Goal: Information Seeking & Learning: Learn about a topic

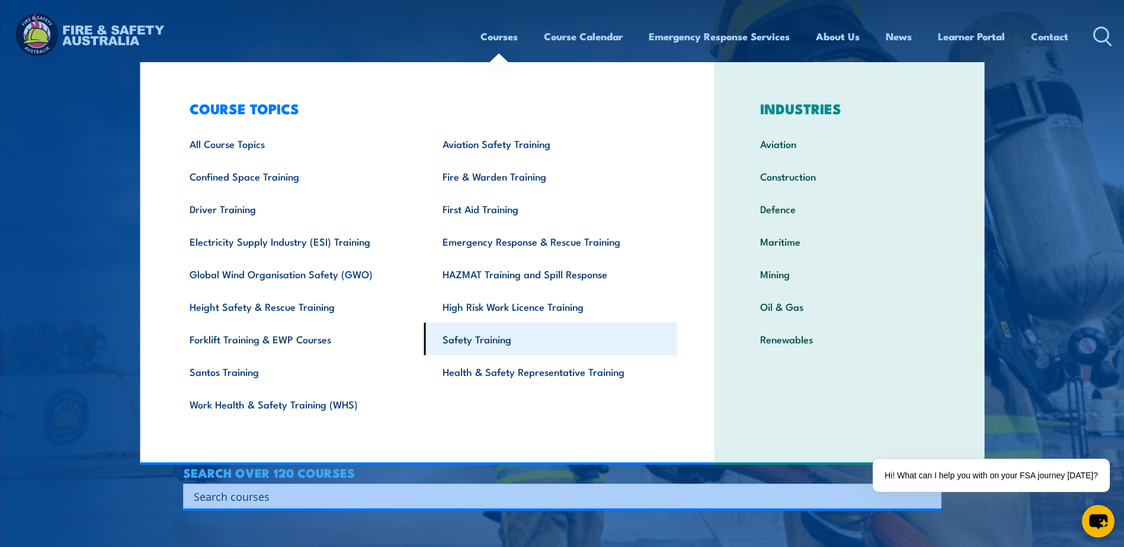
click at [481, 341] on link "Safety Training" at bounding box center [550, 339] width 253 height 33
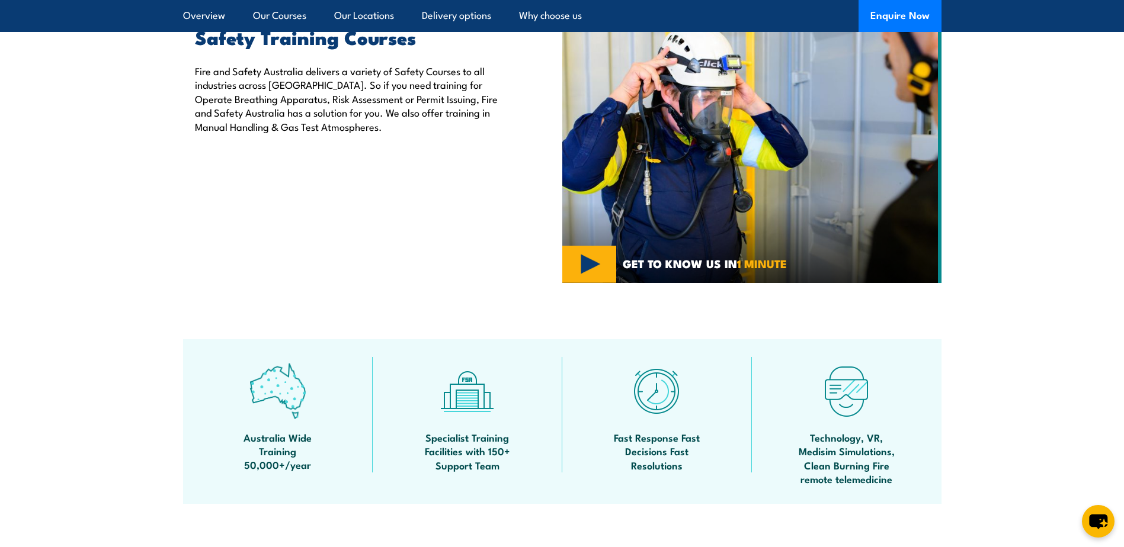
scroll to position [415, 0]
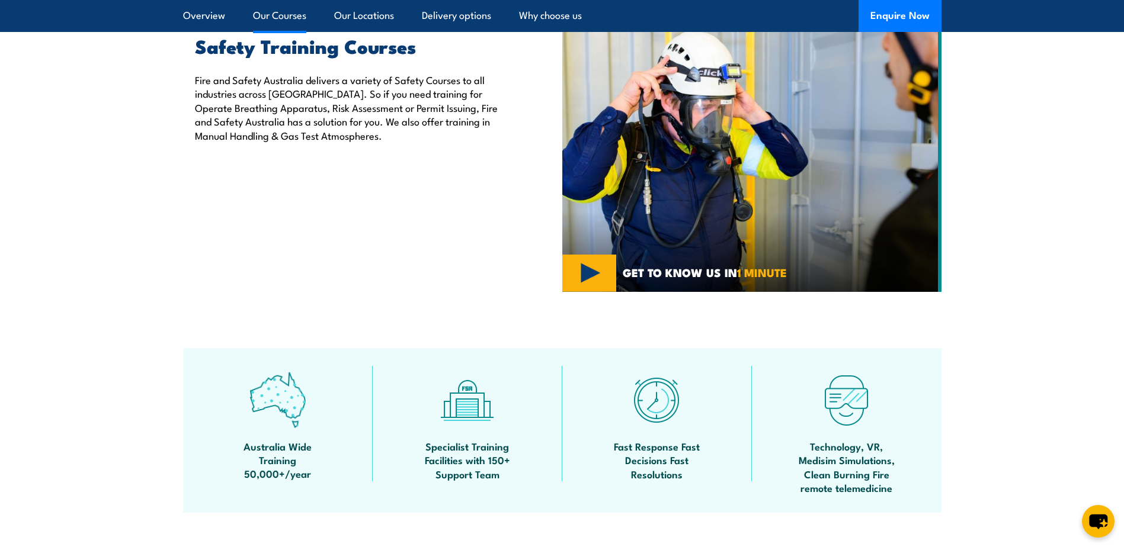
click at [281, 23] on link "Our Courses" at bounding box center [279, 15] width 53 height 31
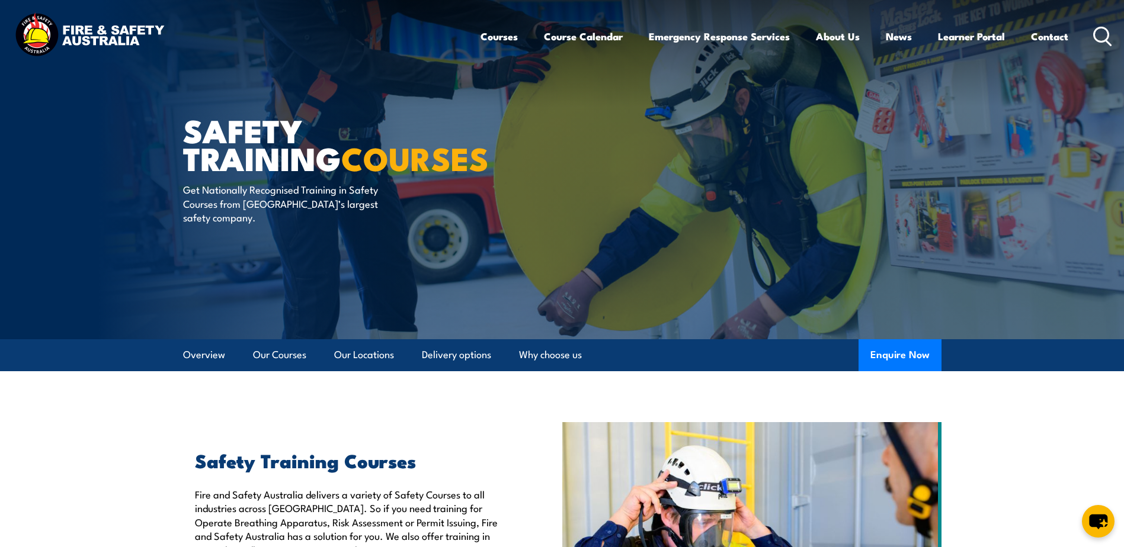
click at [71, 32] on img at bounding box center [89, 36] width 155 height 51
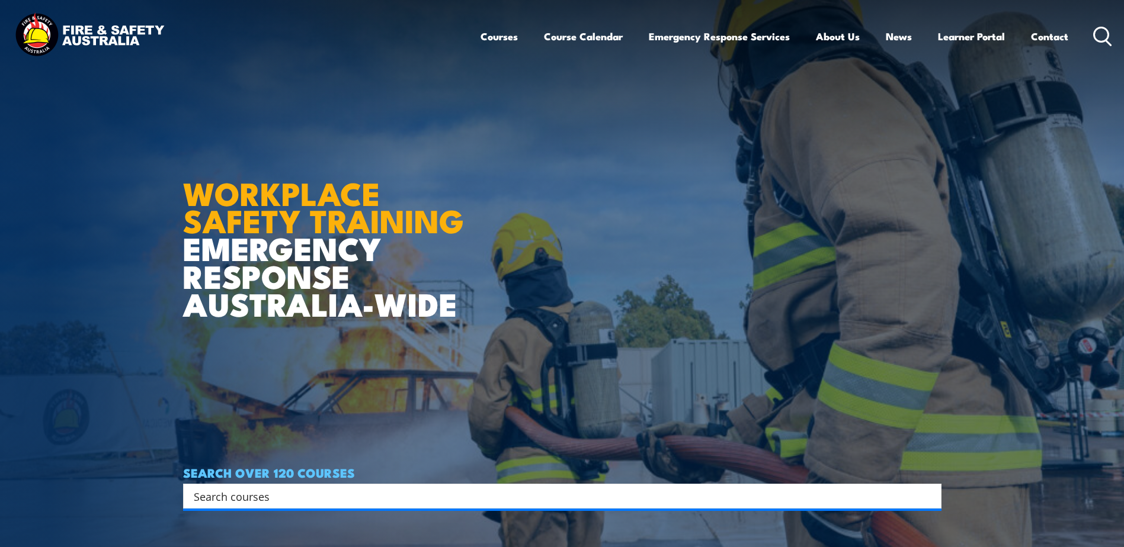
click at [1103, 43] on icon at bounding box center [1102, 37] width 19 height 20
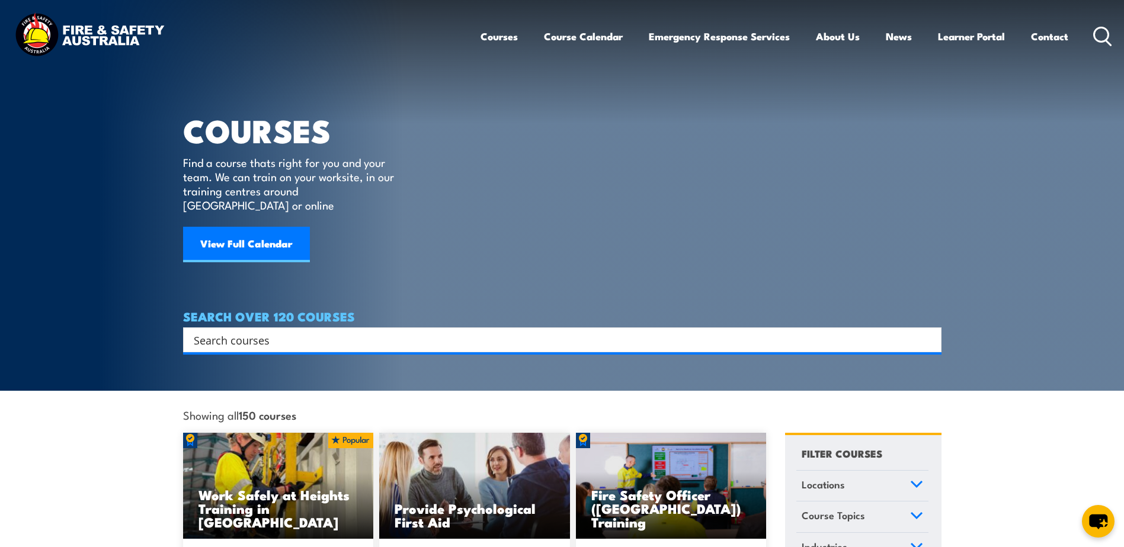
click at [283, 331] on input "Search input" at bounding box center [555, 340] width 722 height 18
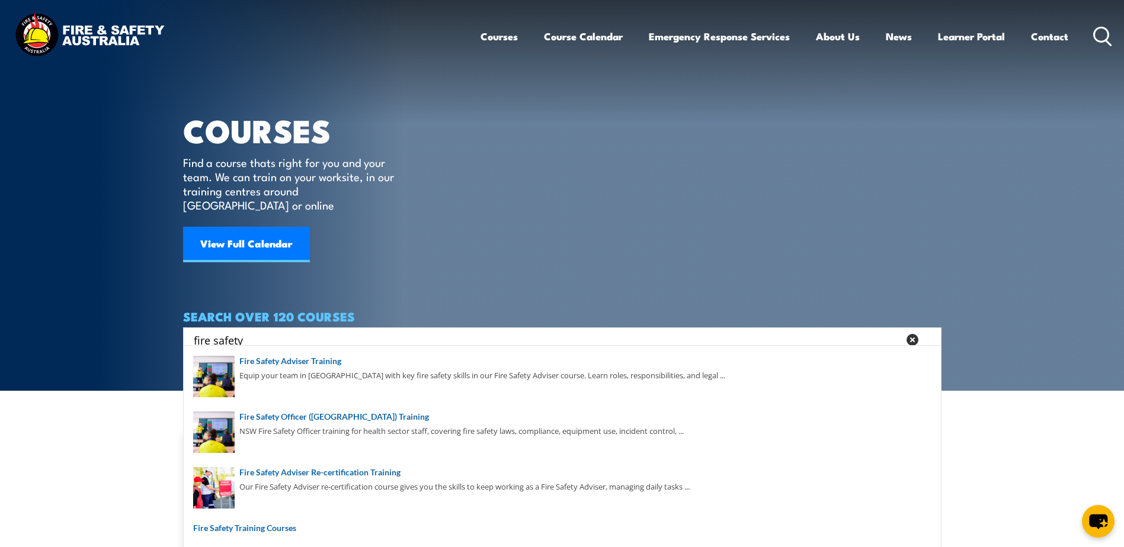
type input "fire safety"
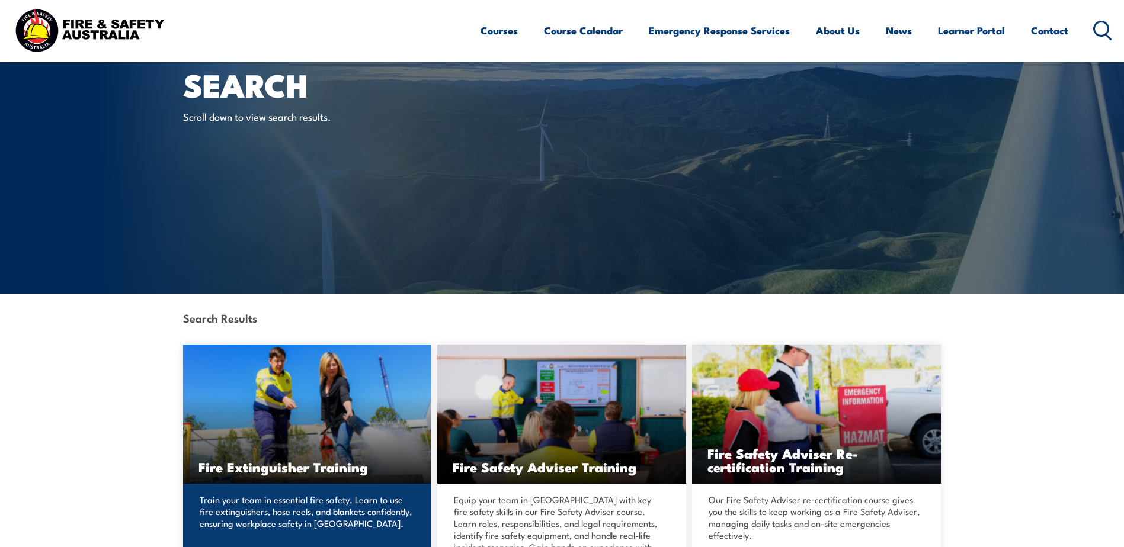
scroll to position [118, 0]
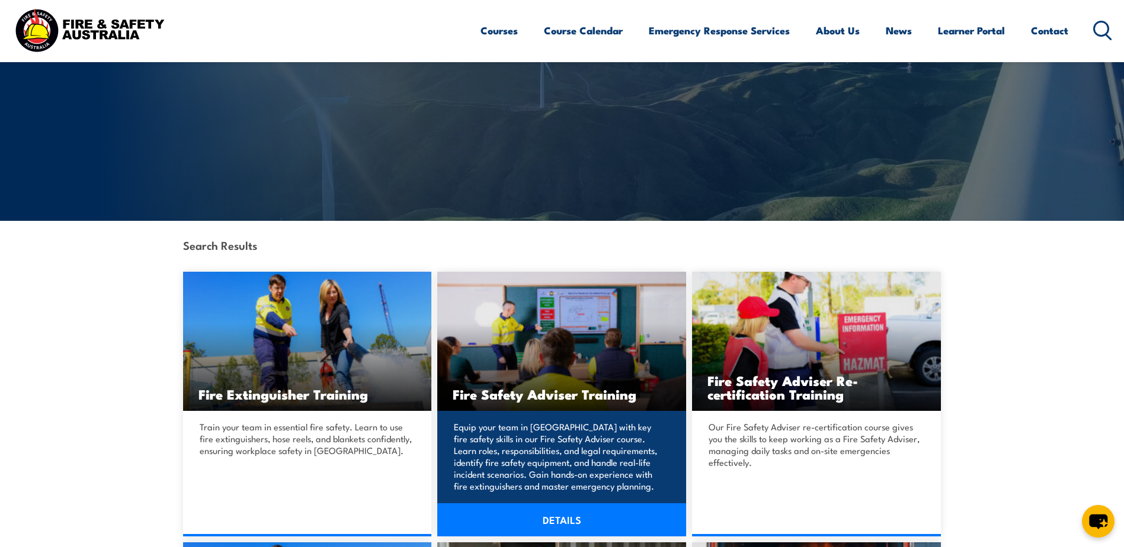
click at [561, 515] on link "DETAILS" at bounding box center [561, 520] width 249 height 33
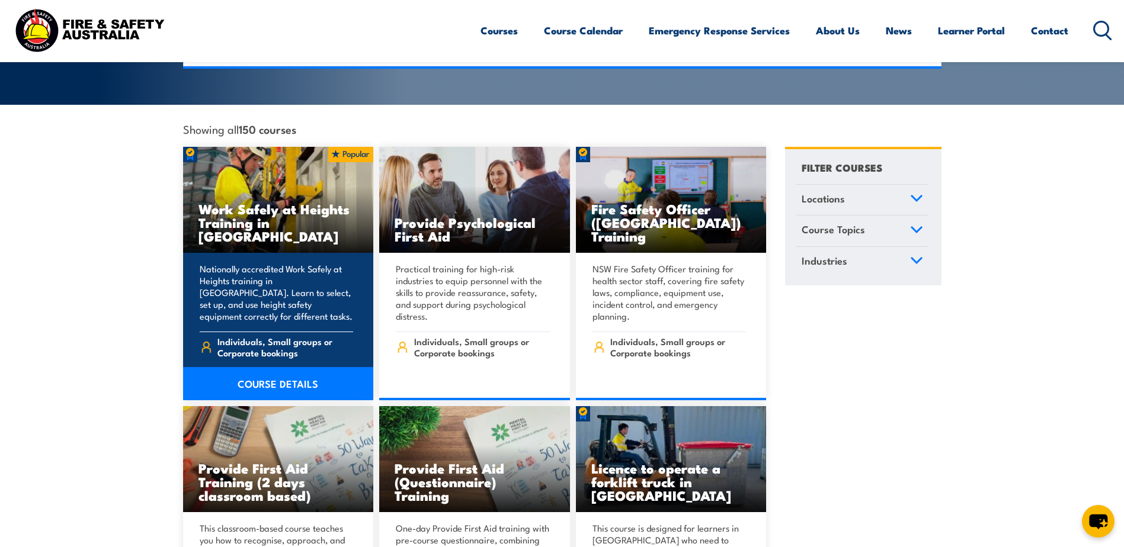
scroll to position [296, 0]
